Goal: Task Accomplishment & Management: Use online tool/utility

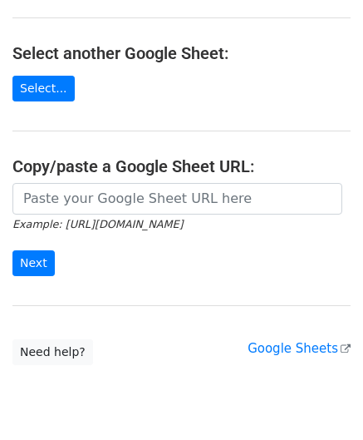
scroll to position [166, 0]
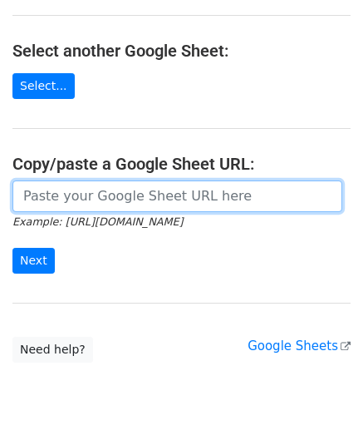
click at [81, 196] on input "url" at bounding box center [177, 196] width 330 height 32
paste input "[URL][DOMAIN_NAME]"
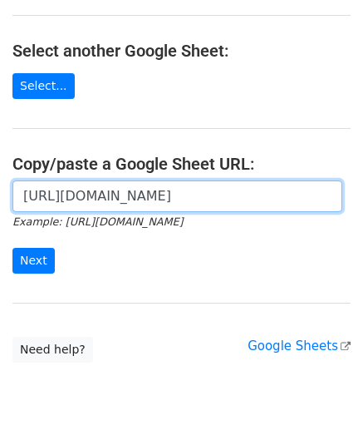
scroll to position [0, 371]
type input "[URL][DOMAIN_NAME]"
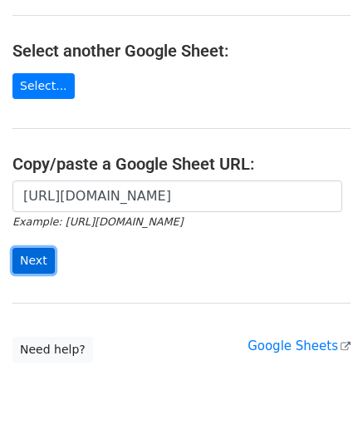
click at [37, 250] on input "Next" at bounding box center [33, 261] width 42 height 26
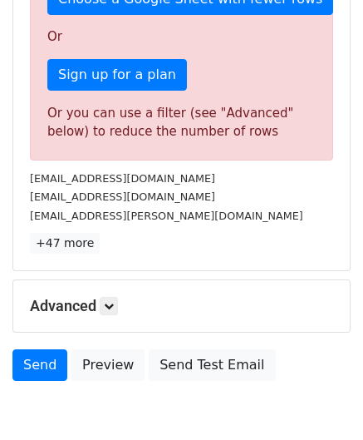
scroll to position [494, 0]
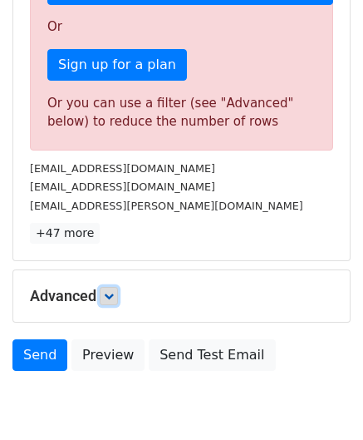
click at [106, 288] on link at bounding box center [109, 296] width 18 height 18
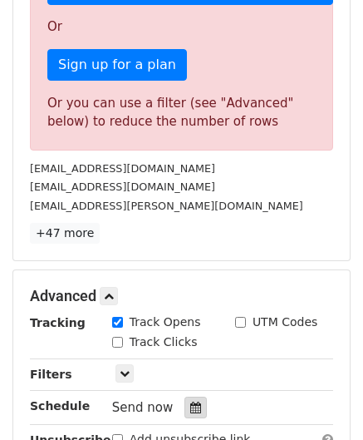
click at [190, 402] on icon at bounding box center [195, 408] width 11 height 12
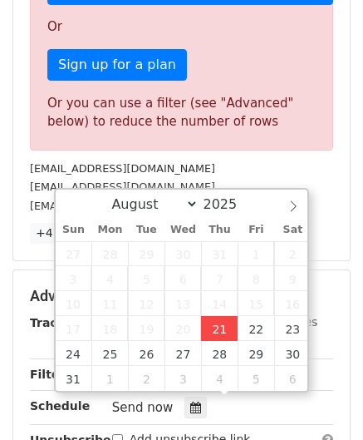
type input "2025-08-21 12:00"
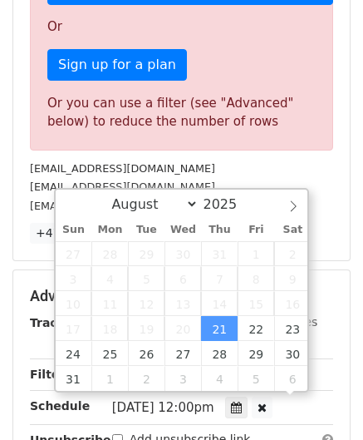
scroll to position [0, 0]
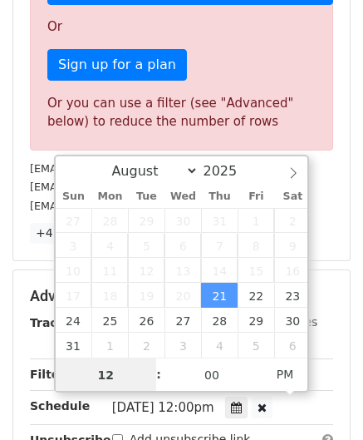
paste input "7"
type input "7"
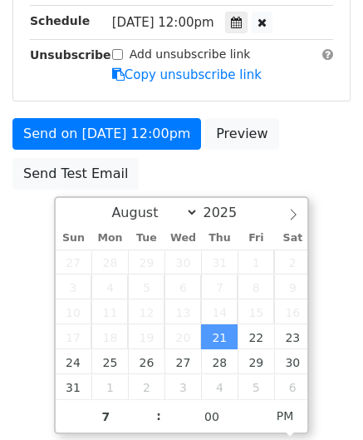
type input "2025-08-21 19:00"
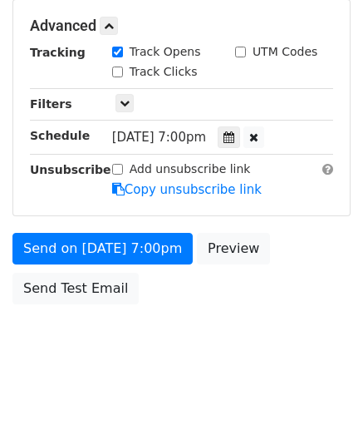
scroll to position [762, 0]
